Goal: Navigation & Orientation: Find specific page/section

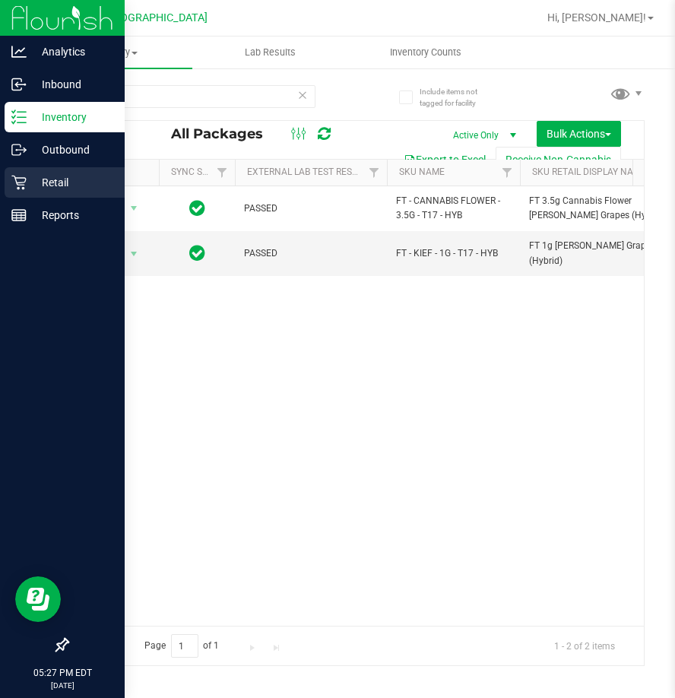
click at [21, 176] on icon at bounding box center [18, 182] width 15 height 15
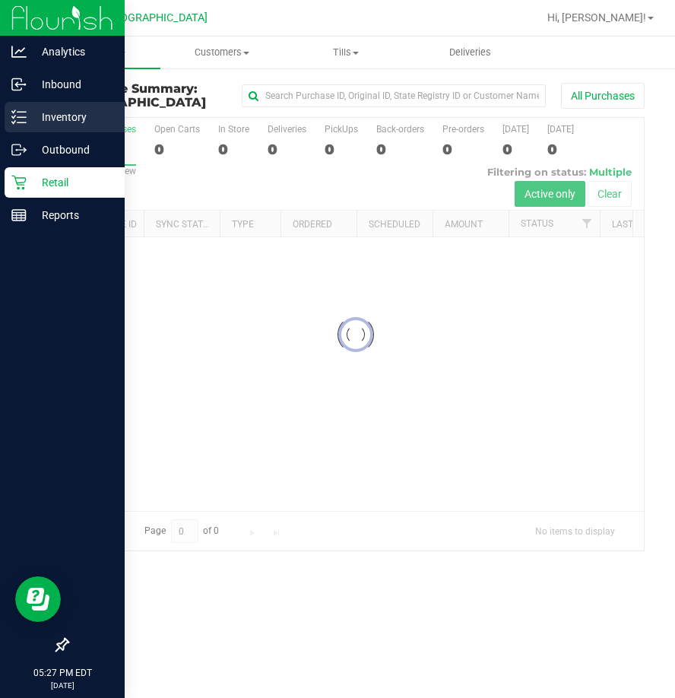
click at [64, 119] on p "Inventory" at bounding box center [72, 117] width 91 height 18
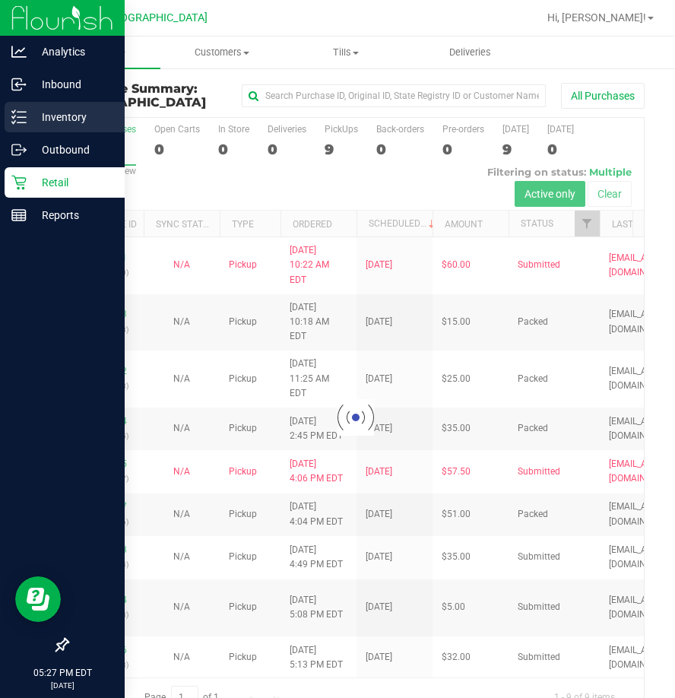
click at [64, 119] on p "Inventory" at bounding box center [72, 117] width 91 height 18
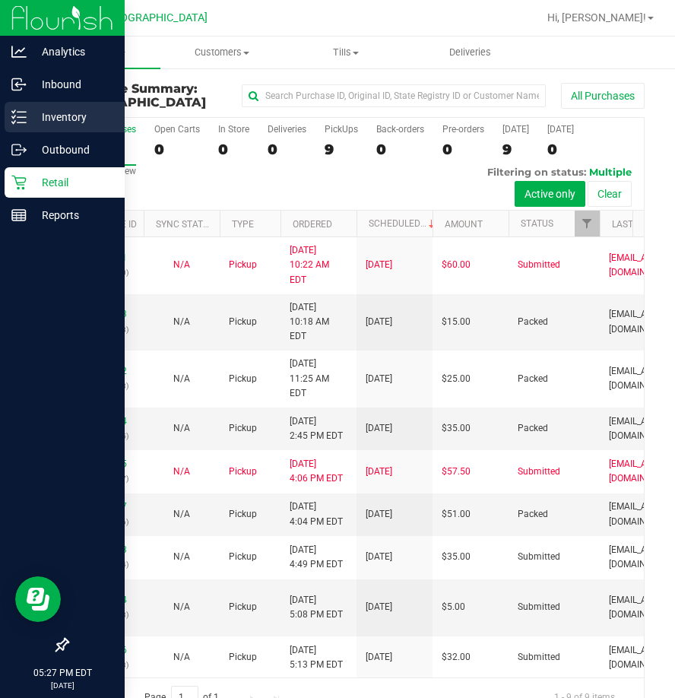
click at [64, 119] on p "Inventory" at bounding box center [72, 117] width 91 height 18
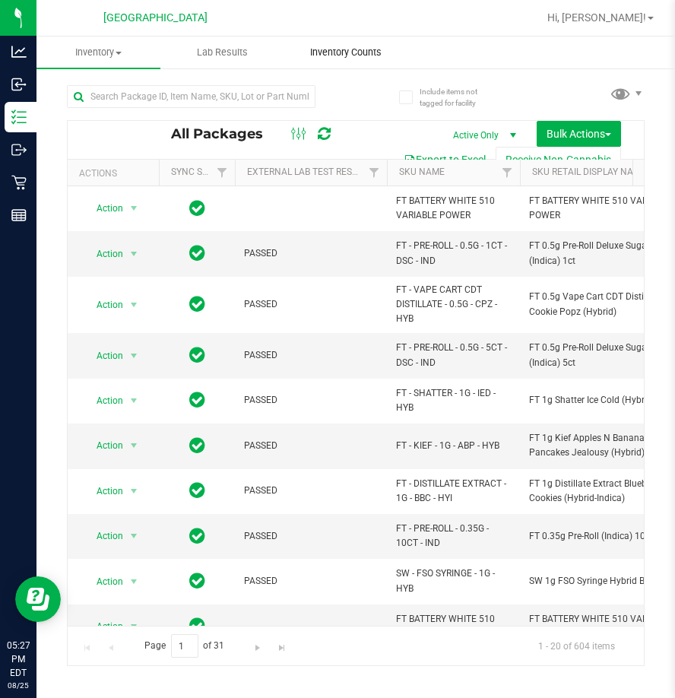
click at [347, 55] on span "Inventory Counts" at bounding box center [346, 53] width 112 height 14
